Goal: Information Seeking & Learning: Learn about a topic

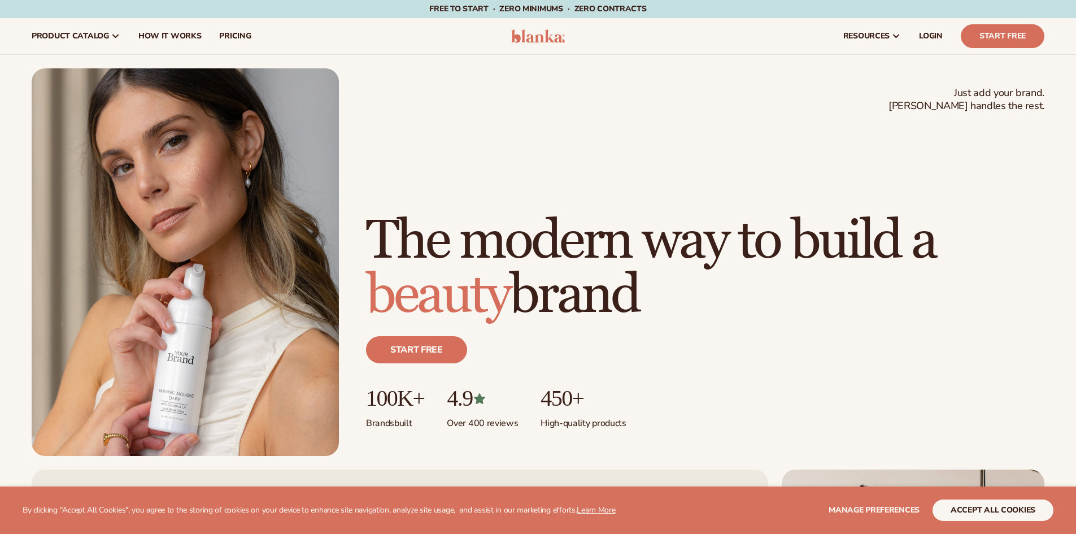
click at [158, 37] on span "How It Works" at bounding box center [169, 36] width 63 height 9
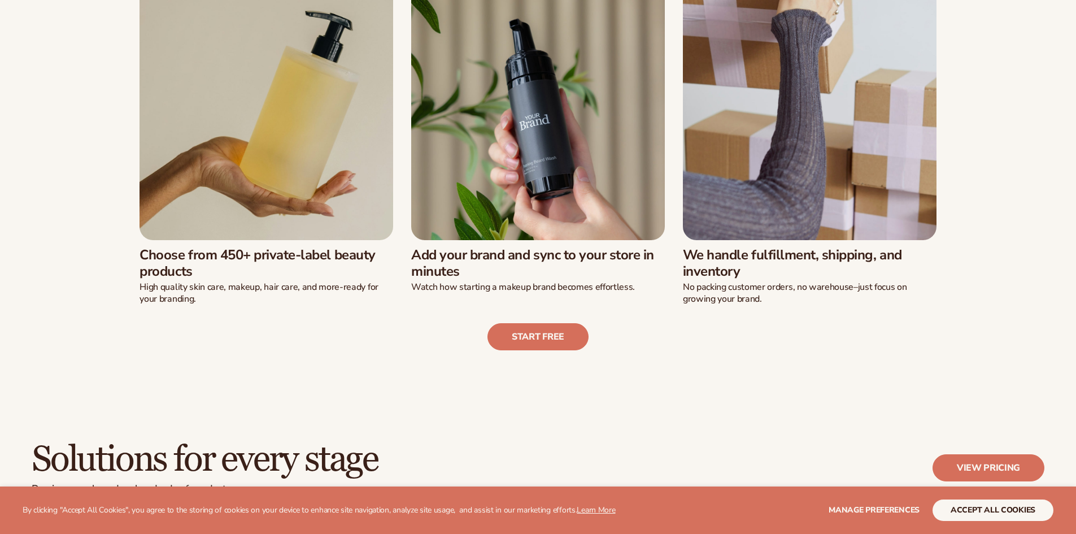
scroll to position [394, 0]
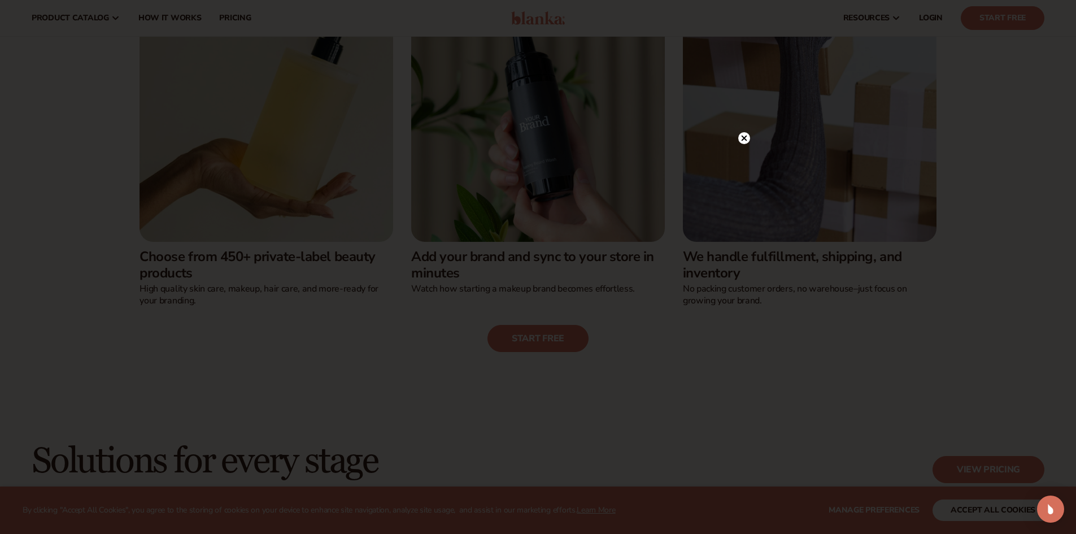
click at [746, 134] on circle at bounding box center [744, 138] width 12 height 12
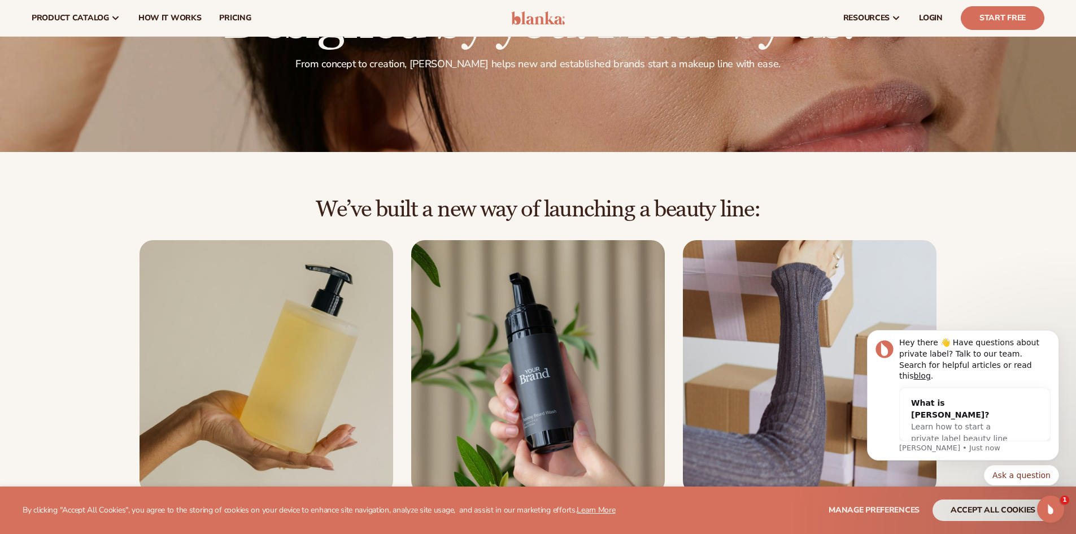
scroll to position [0, 0]
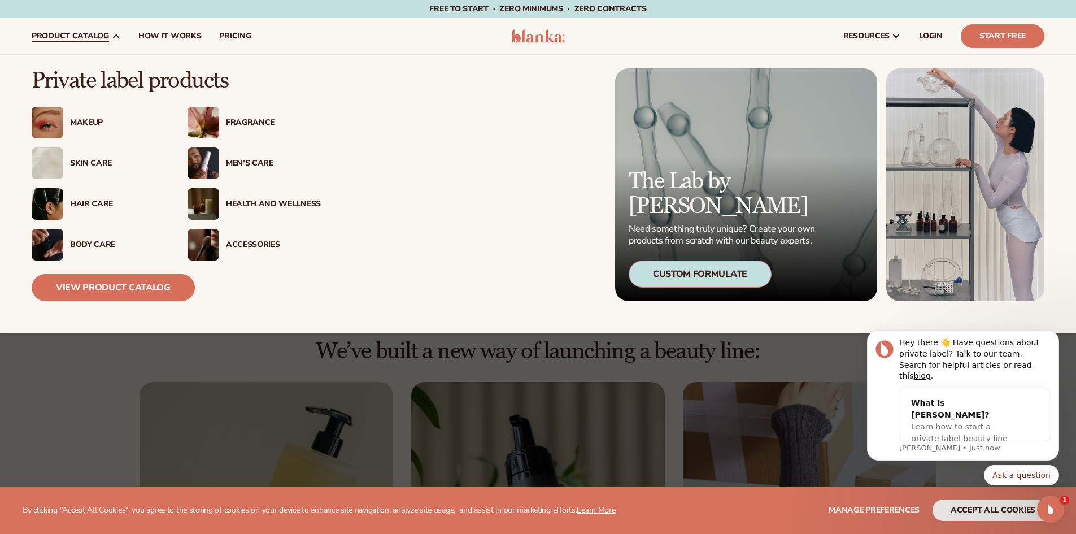
click at [205, 122] on img at bounding box center [204, 123] width 32 height 32
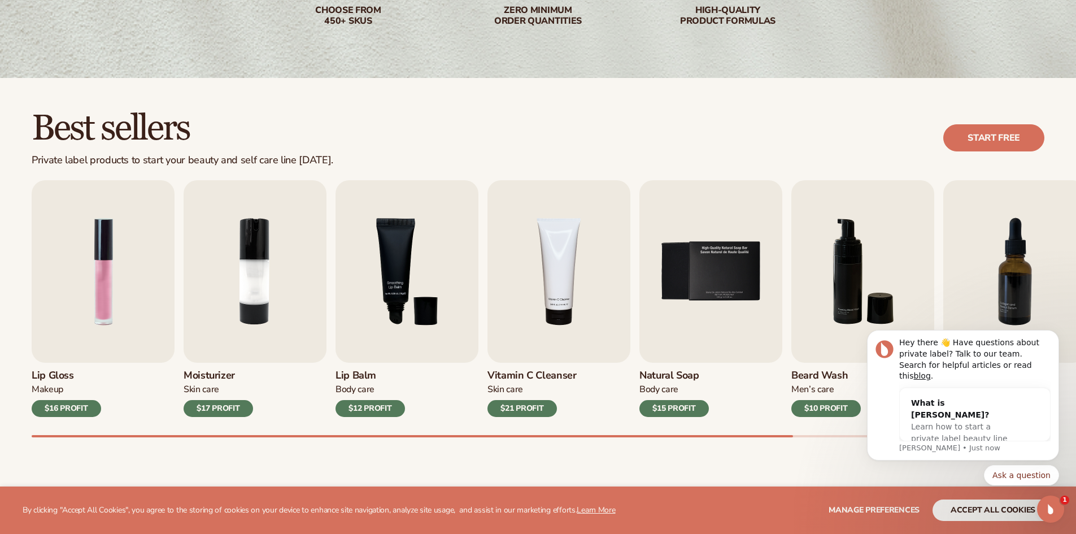
scroll to position [283, 0]
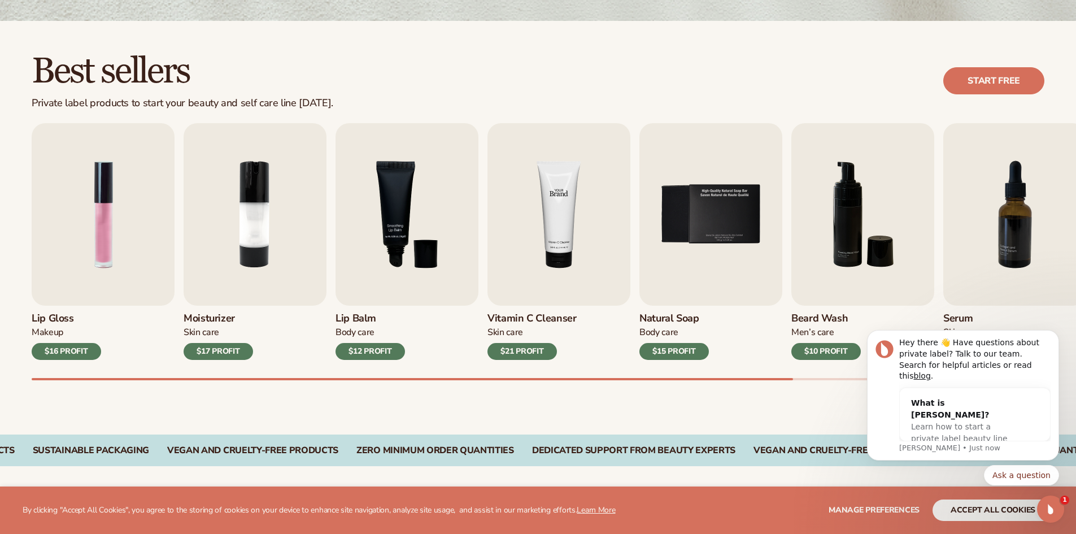
click at [540, 232] on img "4 / 9" at bounding box center [559, 214] width 143 height 182
click at [568, 243] on img "4 / 9" at bounding box center [559, 214] width 143 height 182
click at [531, 352] on div "$21 PROFIT" at bounding box center [522, 351] width 69 height 17
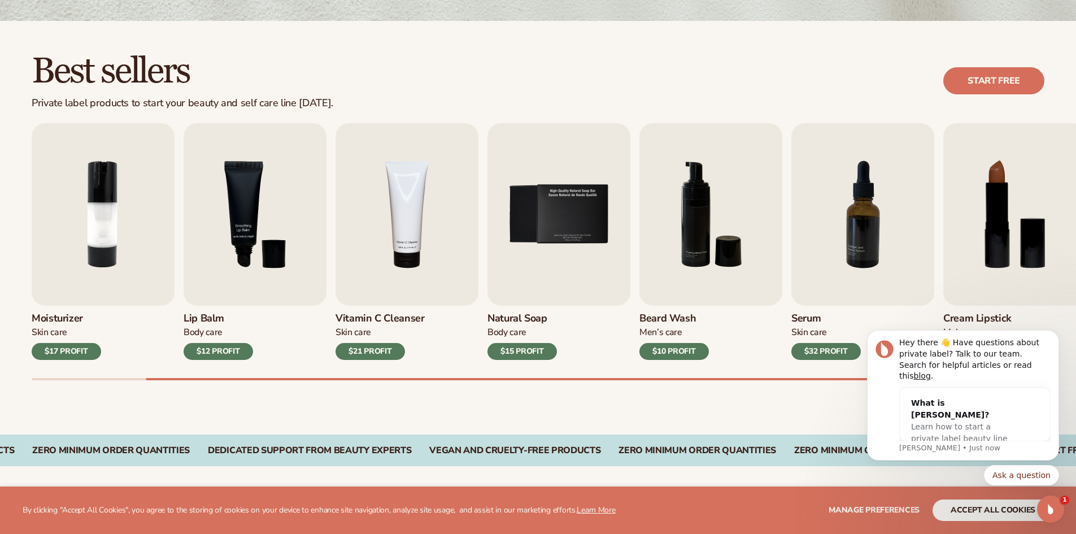
click at [376, 353] on div "$21 PROFIT" at bounding box center [370, 351] width 69 height 17
click at [410, 250] on img "4 / 9" at bounding box center [407, 214] width 143 height 182
click at [424, 169] on img "4 / 9" at bounding box center [407, 214] width 143 height 182
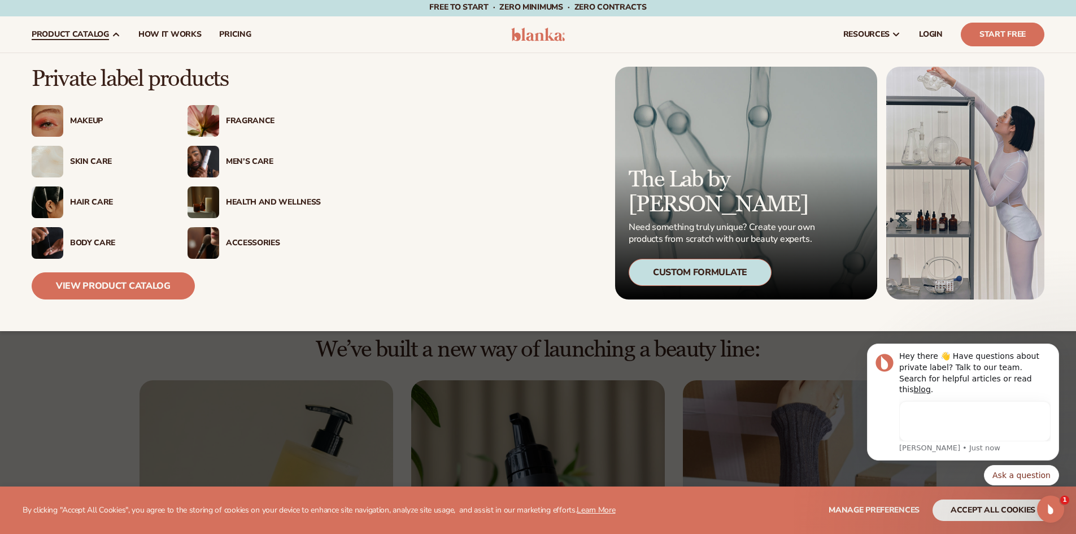
click at [90, 202] on div "Hair Care" at bounding box center [117, 203] width 95 height 10
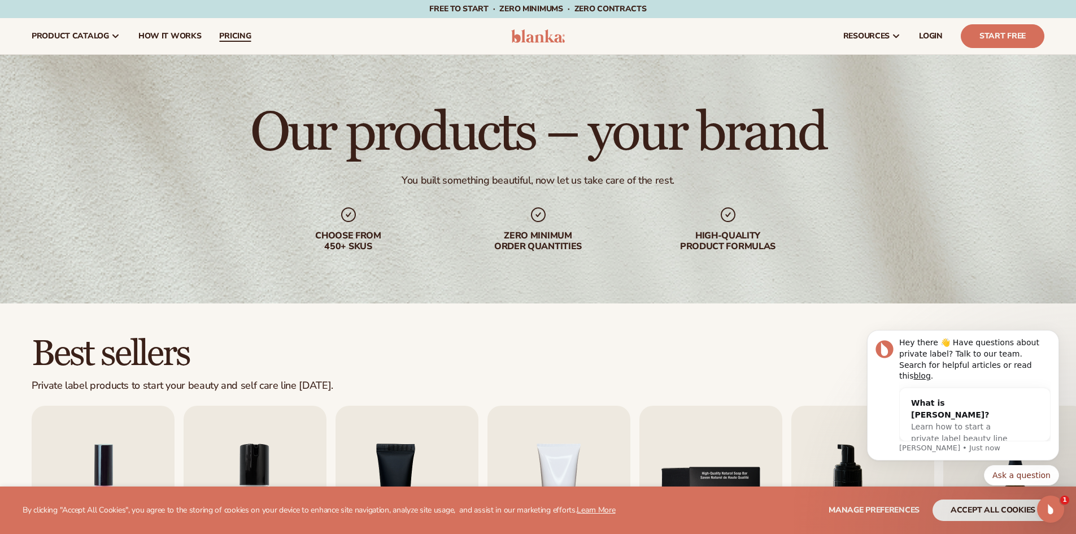
click at [240, 37] on span "pricing" at bounding box center [235, 36] width 32 height 9
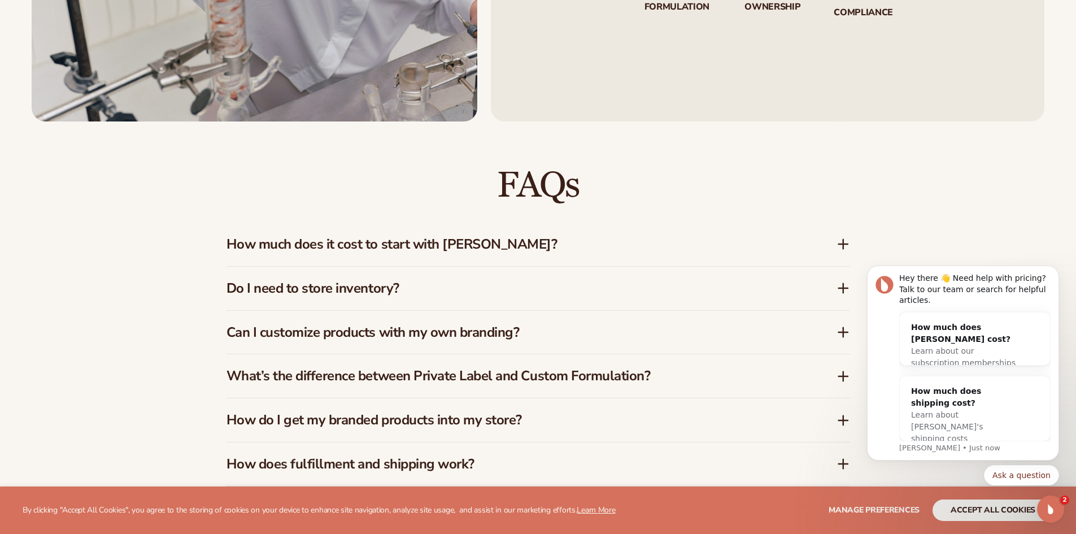
scroll to position [1695, 0]
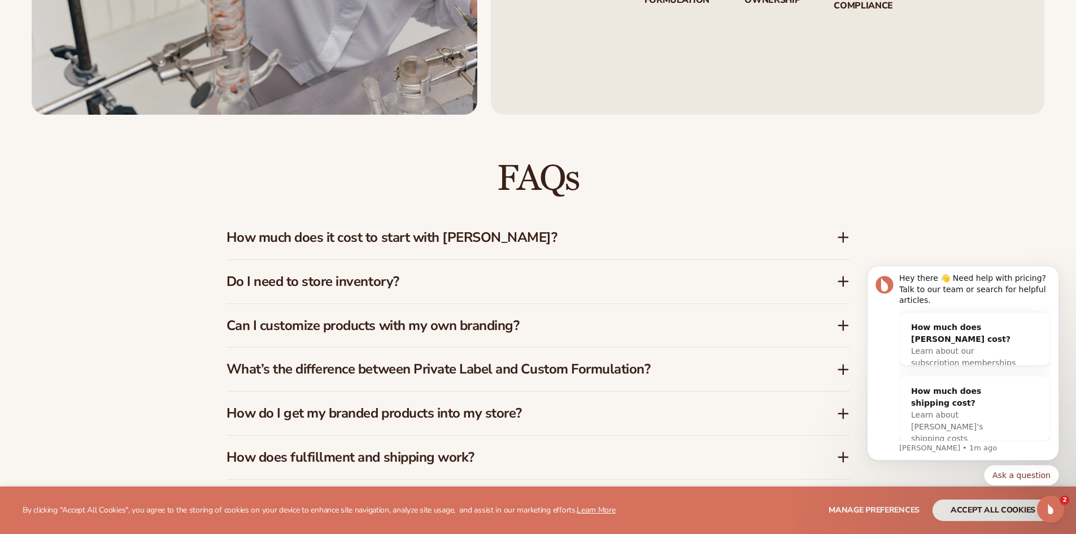
click at [442, 239] on h3 "How much does it cost to start with [PERSON_NAME]?" at bounding box center [515, 237] width 576 height 16
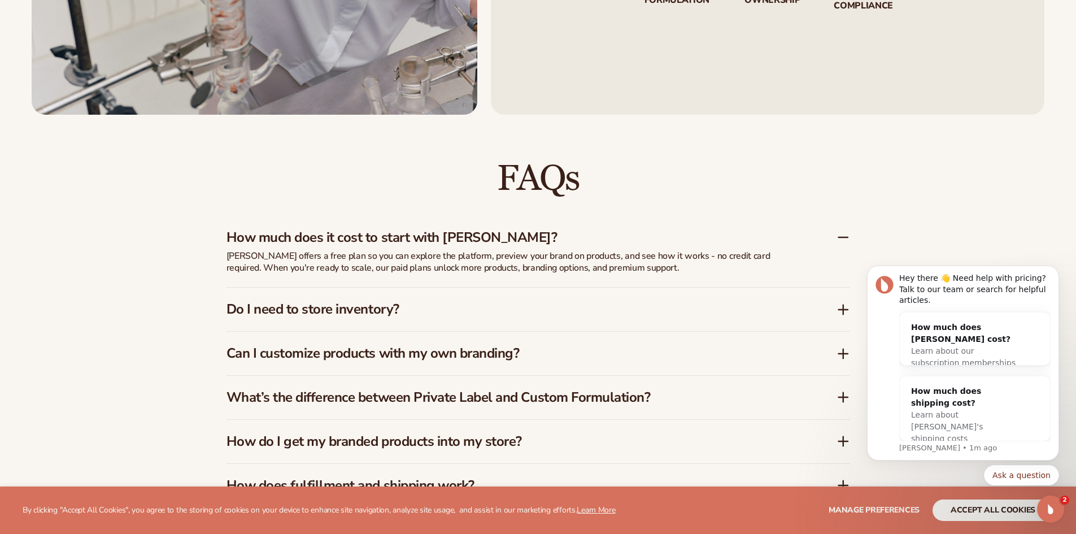
click at [263, 312] on h3 "Do I need to store inventory?" at bounding box center [515, 309] width 576 height 16
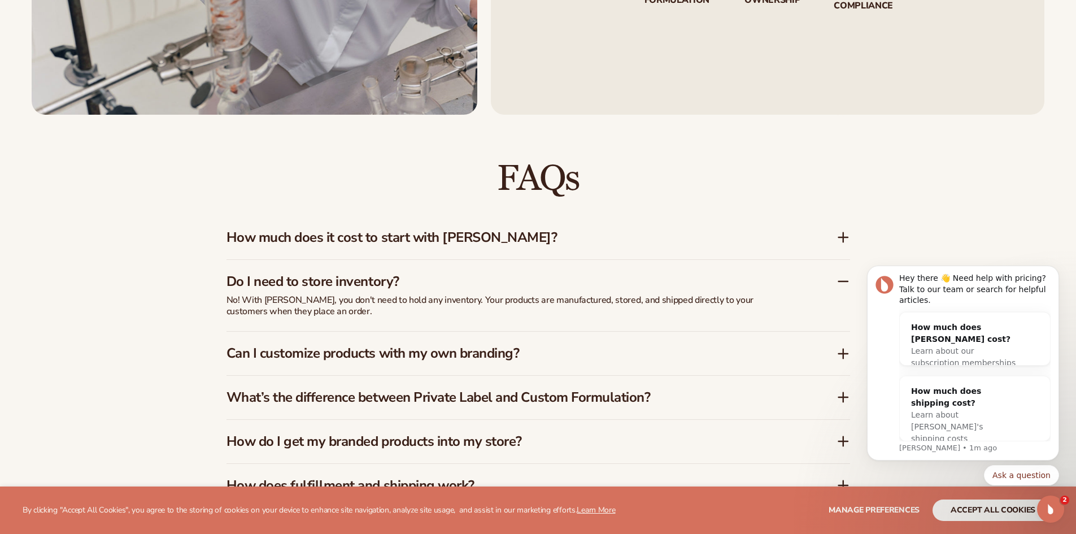
click at [202, 305] on div "FAQs How much does it cost to start with [PERSON_NAME]? [PERSON_NAME] offers a …" at bounding box center [538, 378] width 687 height 526
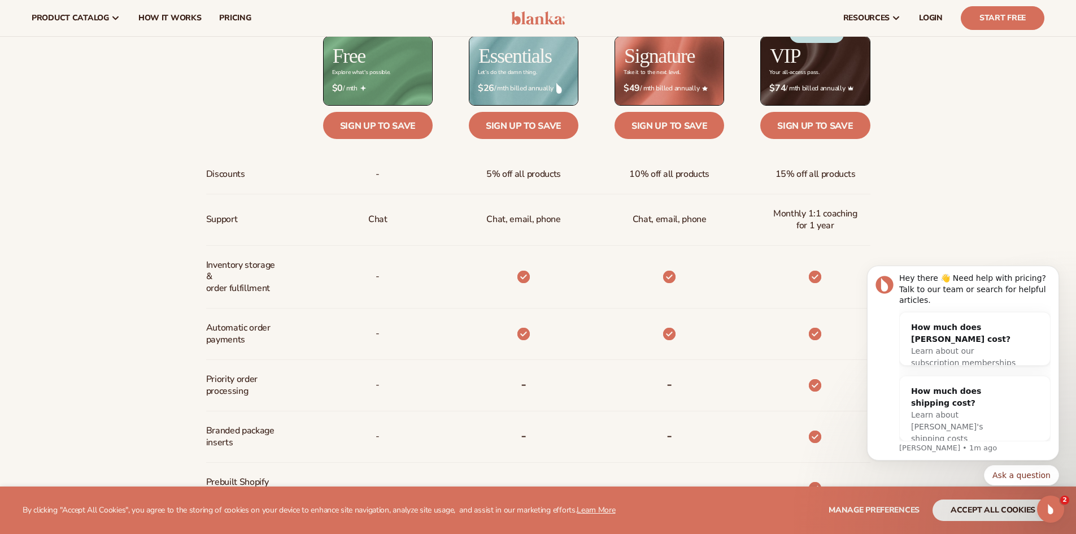
scroll to position [0, 0]
